Goal: Task Accomplishment & Management: Manage account settings

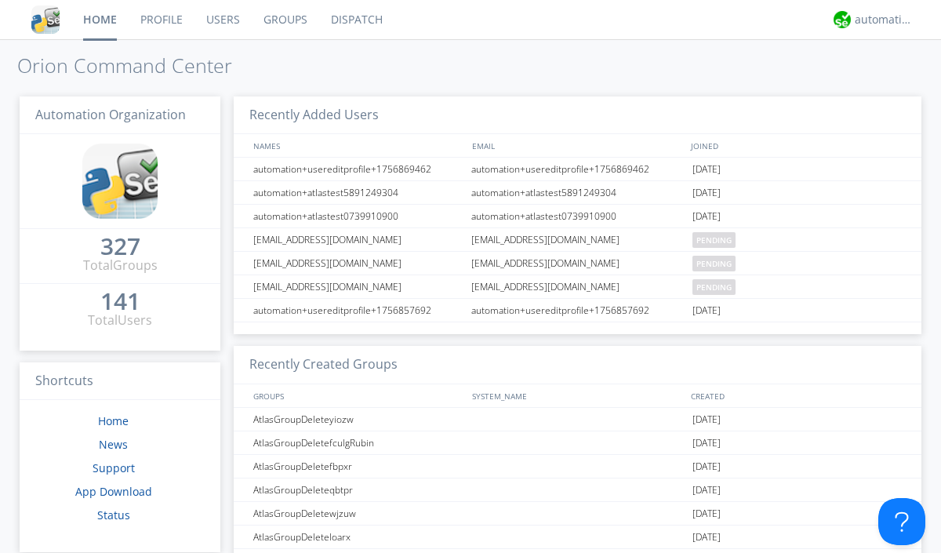
click at [222, 20] on link "Users" at bounding box center [223, 19] width 57 height 39
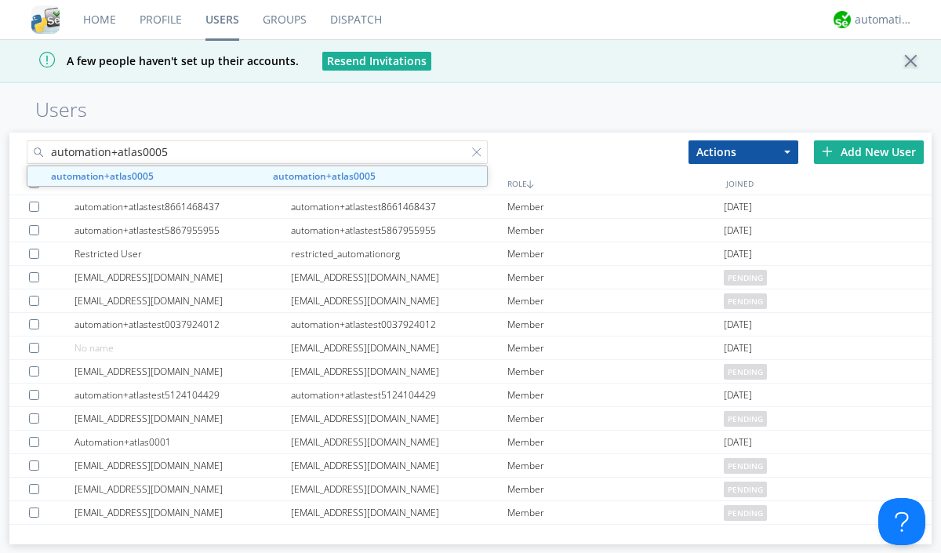
type input "automation+atlas0005"
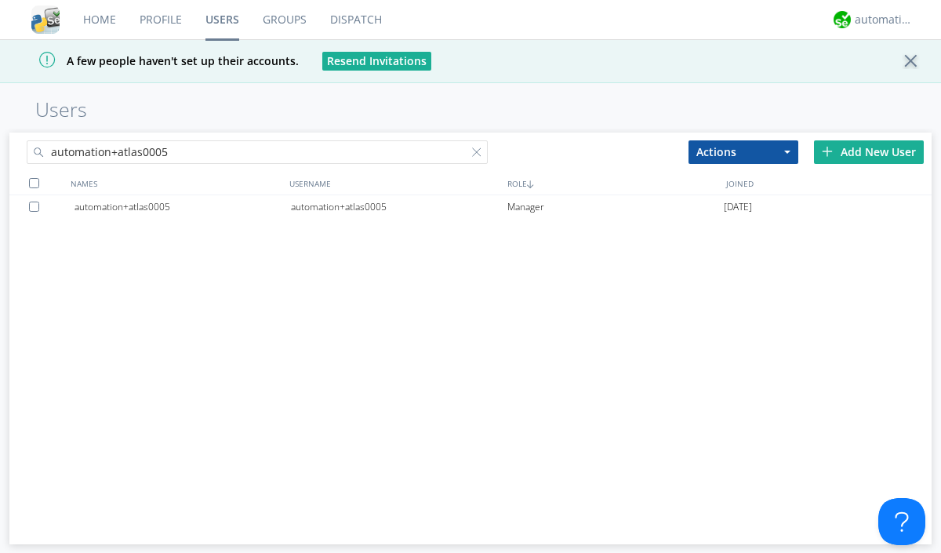
click at [398, 206] on div "automation+atlas0005" at bounding box center [399, 207] width 217 height 24
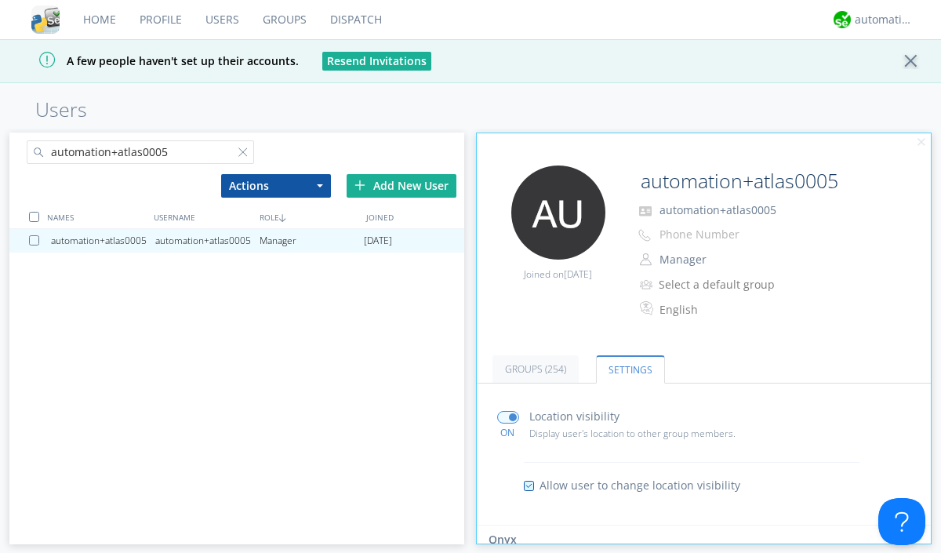
click at [0, 0] on input "radio" at bounding box center [0, 0] width 0 height 0
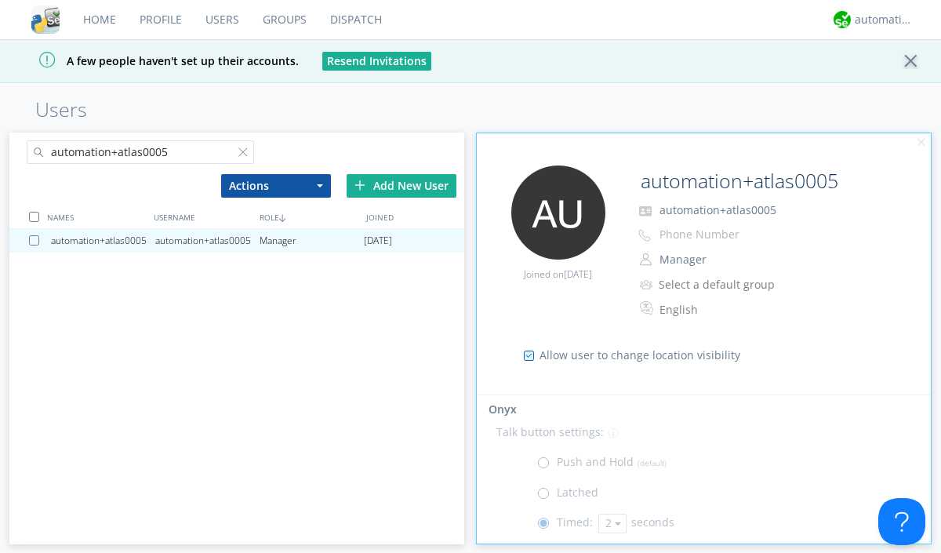
click at [610, 524] on button "2" at bounding box center [613, 524] width 28 height 20
click at [0, 0] on link "5" at bounding box center [0, 0] width 0 height 0
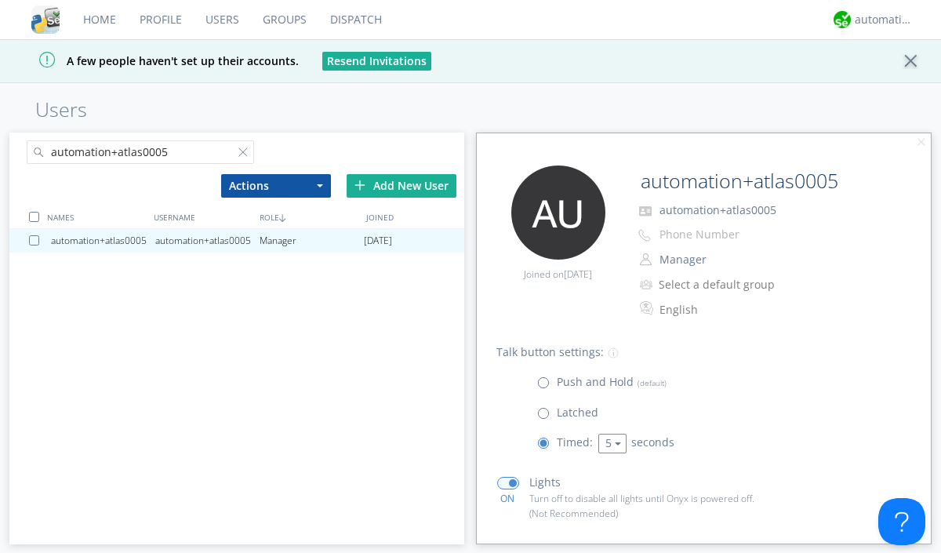
click at [610, 444] on button "5" at bounding box center [613, 444] width 28 height 20
click at [0, 0] on link "3" at bounding box center [0, 0] width 0 height 0
click at [547, 387] on span at bounding box center [547, 387] width 20 height 20
click at [0, 0] on input "radio" at bounding box center [0, 0] width 0 height 0
